Goal: Find specific page/section: Find specific page/section

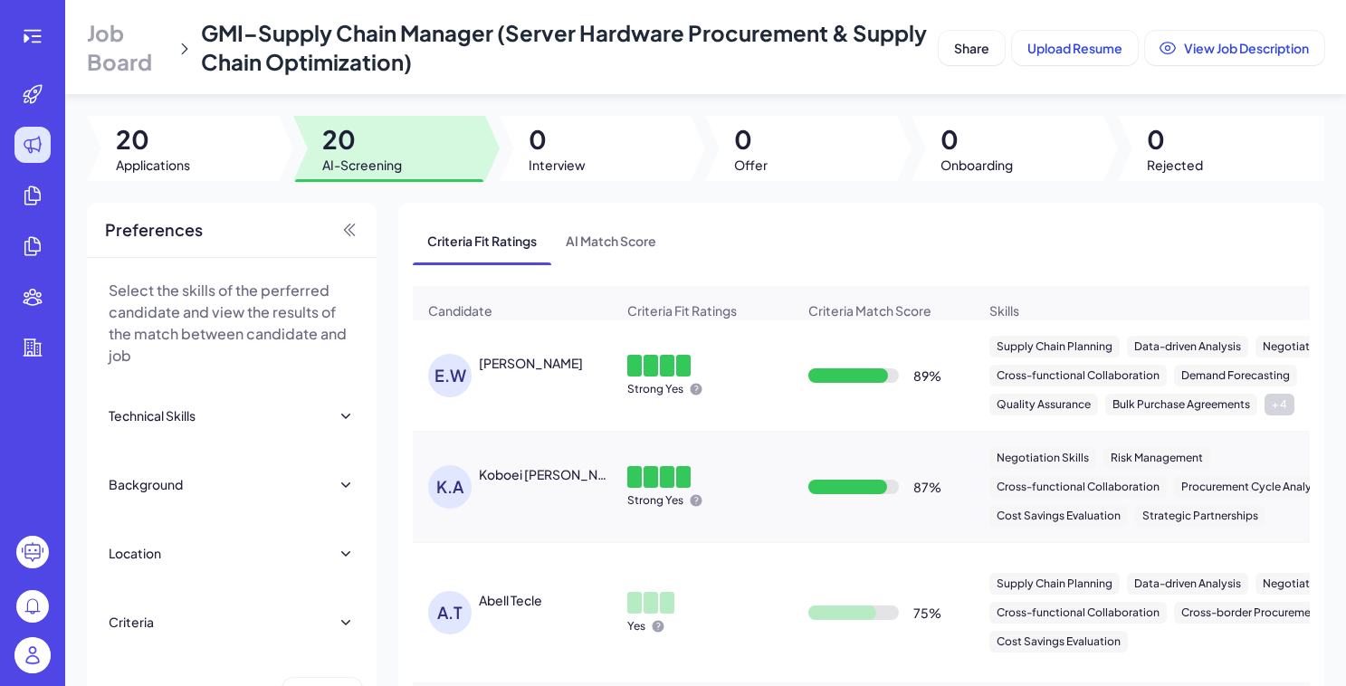
click at [30, 657] on img at bounding box center [32, 655] width 36 height 36
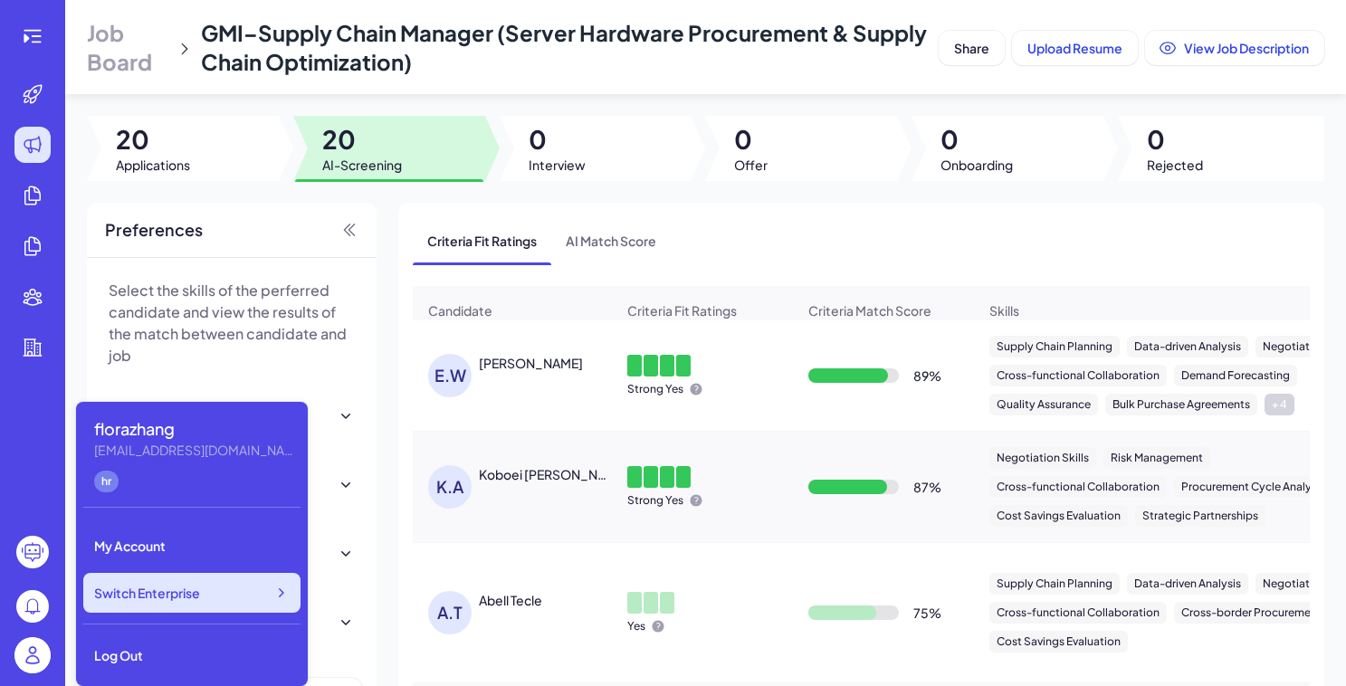
click at [266, 599] on div "Switch Enterprise" at bounding box center [191, 593] width 217 height 40
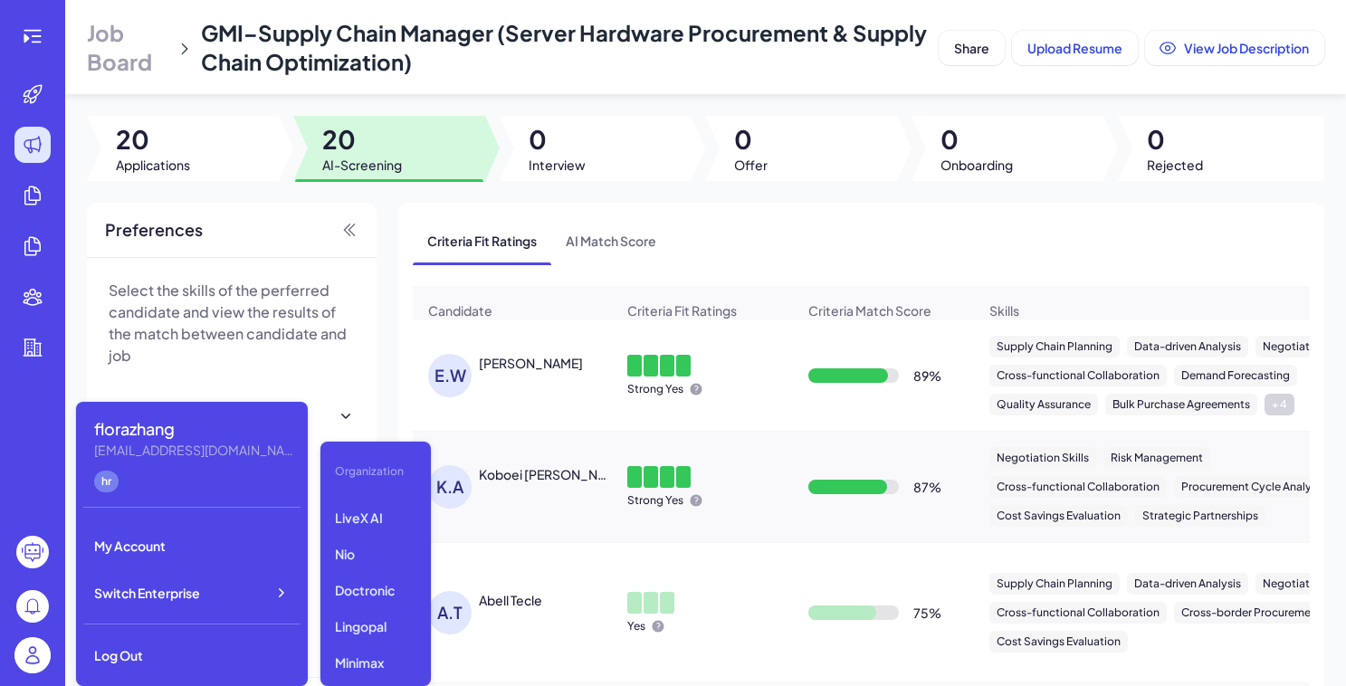
scroll to position [282, 0]
click at [373, 511] on p "LiveX AI" at bounding box center [376, 514] width 96 height 33
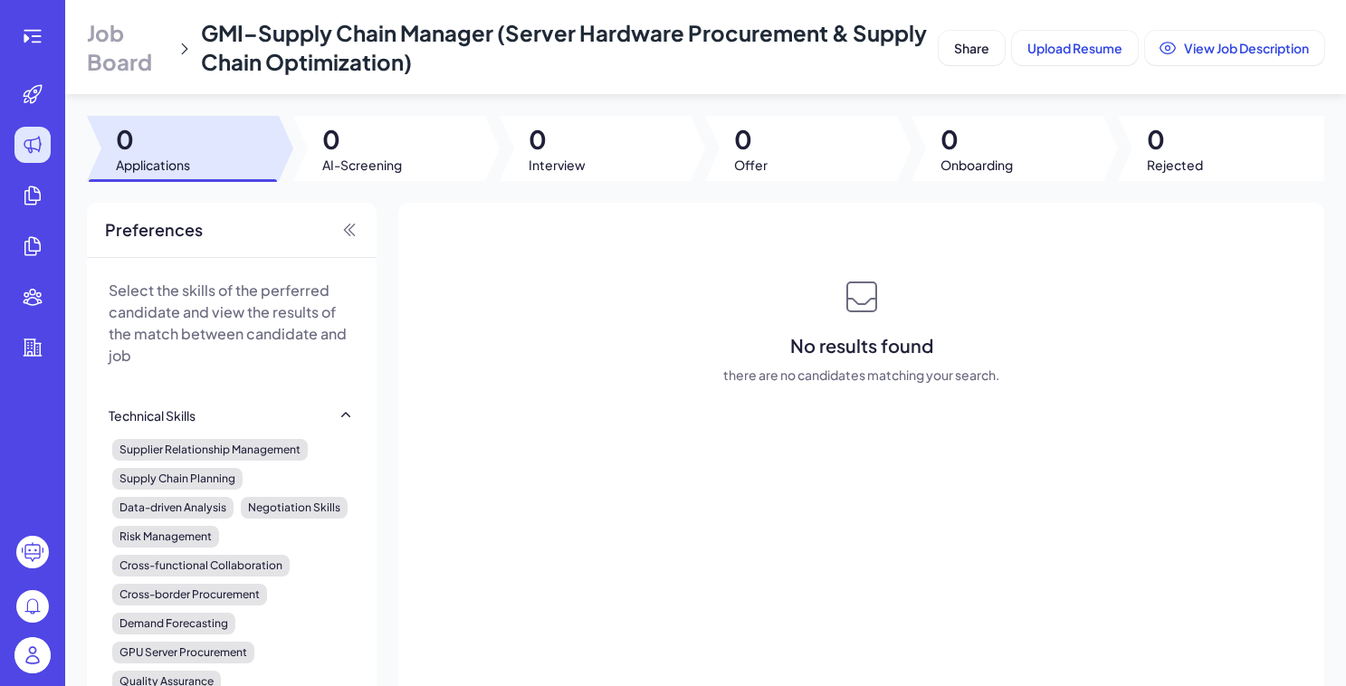
click at [146, 77] on header "Job Board GMI–Supply Chain Manager (Server Hardware Procurement & Supply Chain …" at bounding box center [705, 47] width 1281 height 94
click at [145, 62] on span "Job Board" at bounding box center [128, 47] width 82 height 58
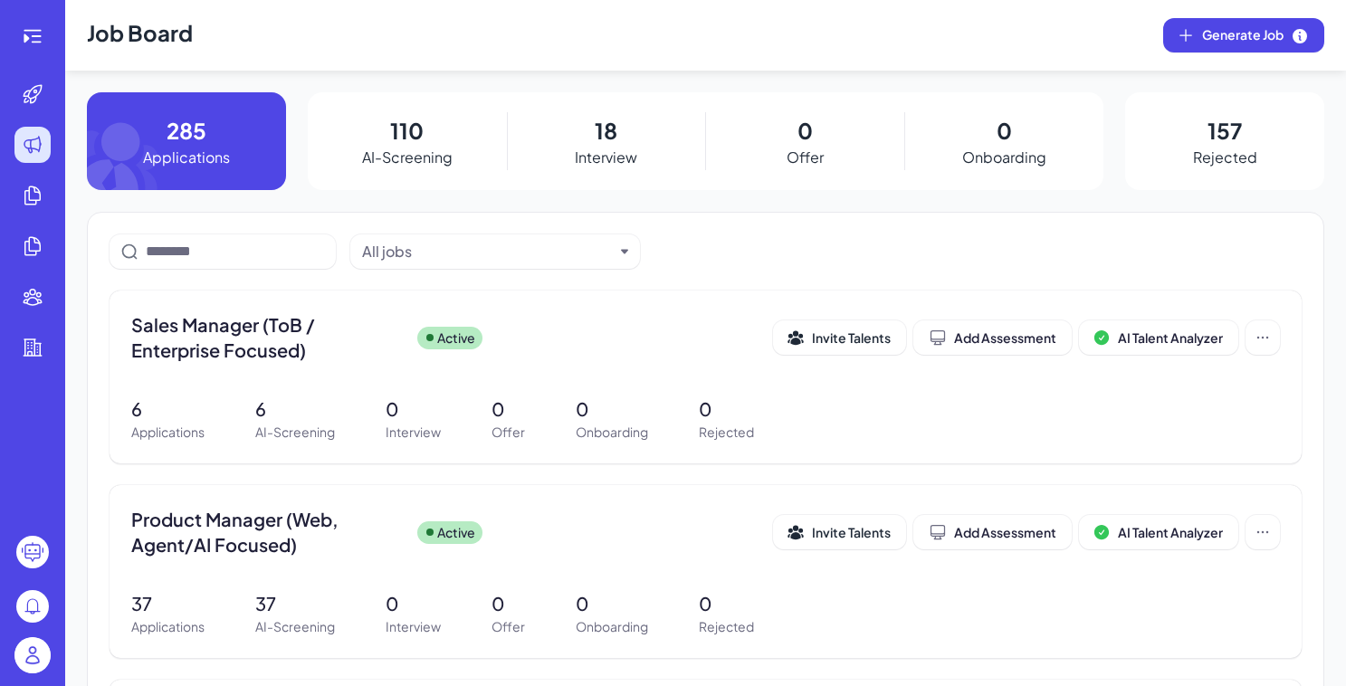
click at [577, 130] on div "18 Interview" at bounding box center [606, 141] width 199 height 98
click at [595, 132] on p "18" at bounding box center [606, 130] width 23 height 33
